Goal: Task Accomplishment & Management: Manage account settings

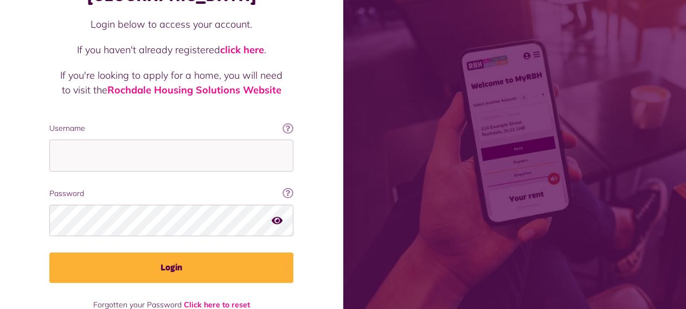
scroll to position [108, 0]
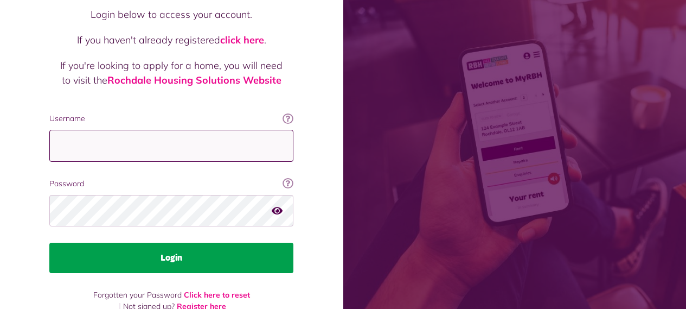
type input "**********"
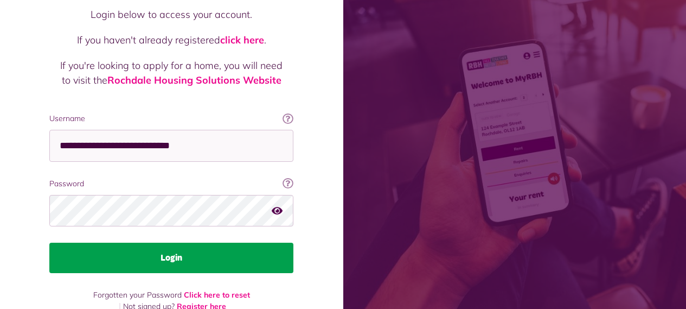
click at [166, 242] on button "Login" at bounding box center [171, 257] width 244 height 30
click at [176, 242] on button "Login" at bounding box center [171, 257] width 244 height 30
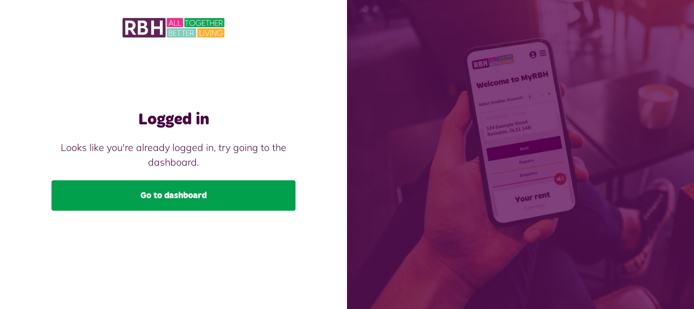
click at [152, 194] on link "Go to dashboard" at bounding box center [174, 195] width 244 height 30
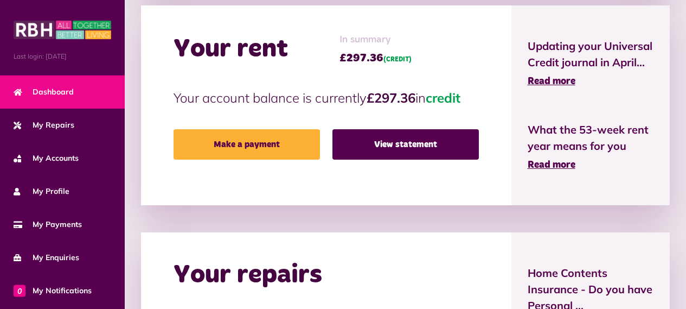
scroll to position [271, 0]
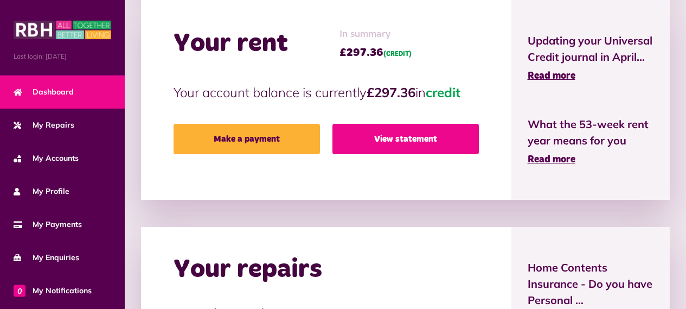
click at [393, 134] on link "View statement" at bounding box center [405, 139] width 146 height 30
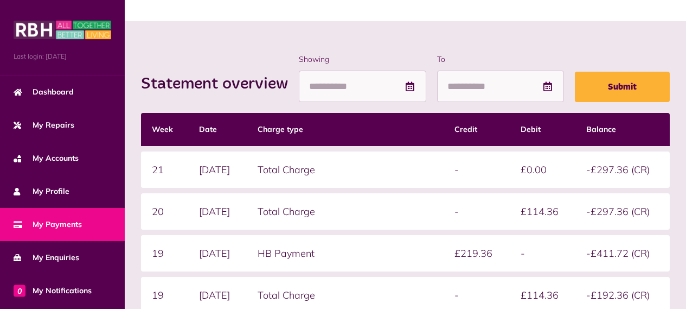
scroll to position [163, 0]
